Goal: Transaction & Acquisition: Purchase product/service

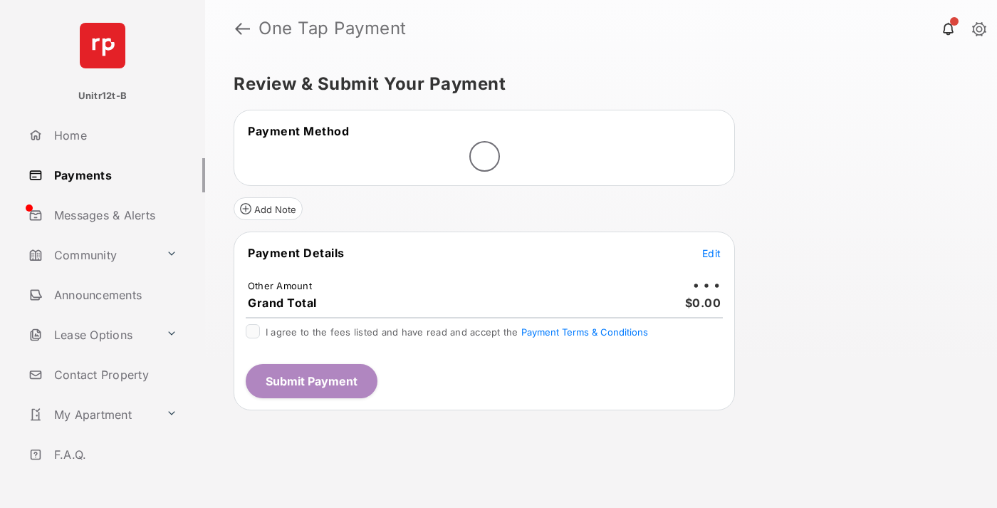
click at [712, 253] on span "Edit" at bounding box center [711, 253] width 19 height 12
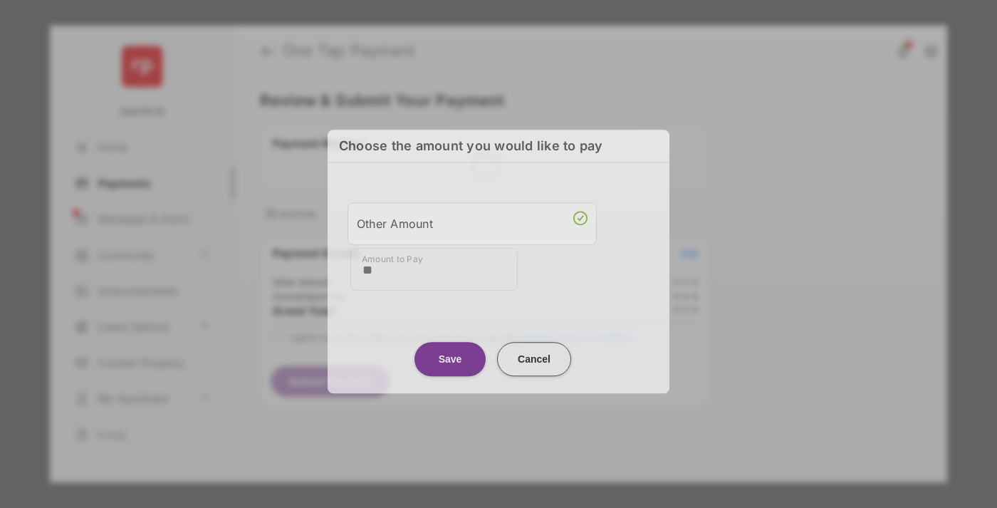
type input "**"
click at [450, 356] on button "Save" at bounding box center [450, 359] width 71 height 34
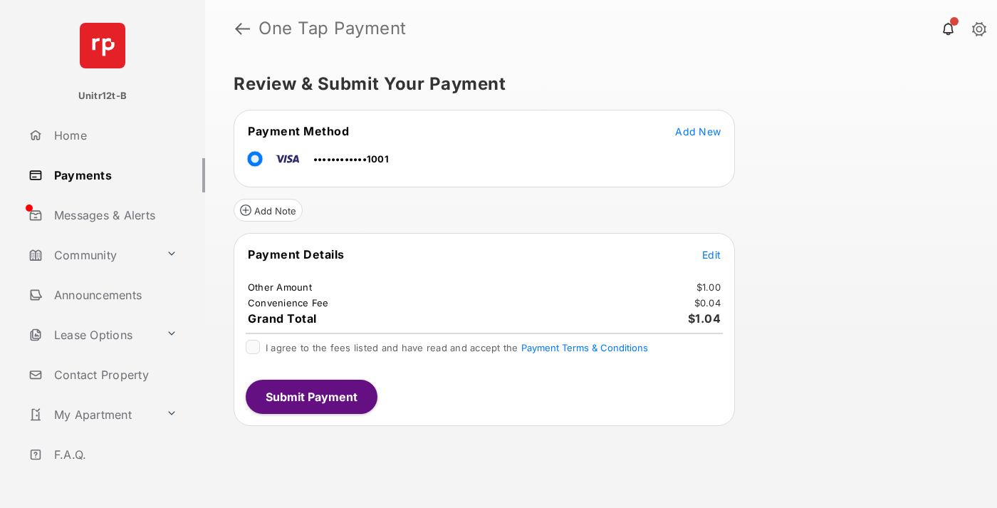
click at [712, 254] on span "Edit" at bounding box center [711, 255] width 19 height 12
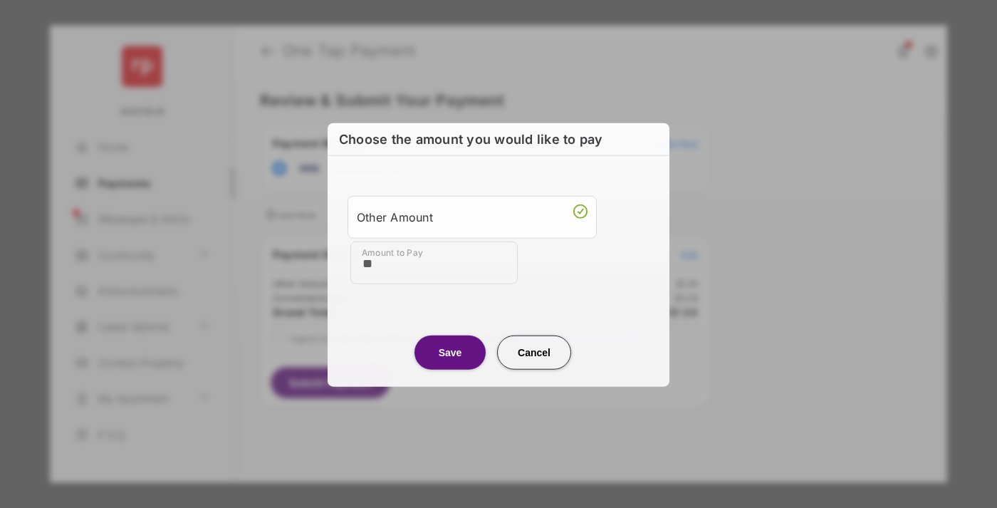
click at [450, 351] on button "Save" at bounding box center [450, 352] width 71 height 34
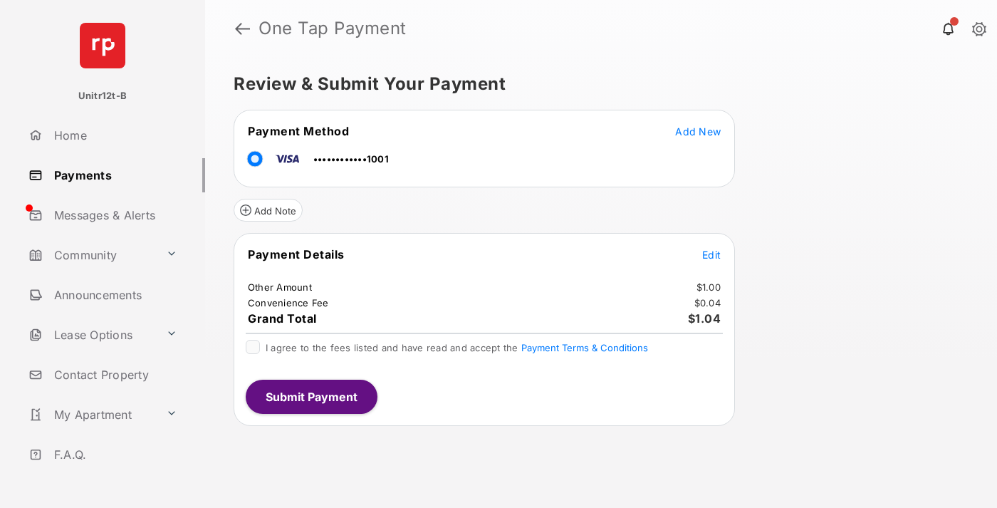
click at [311, 396] on button "Submit Payment" at bounding box center [312, 397] width 132 height 34
